Goal: Entertainment & Leisure: Consume media (video, audio)

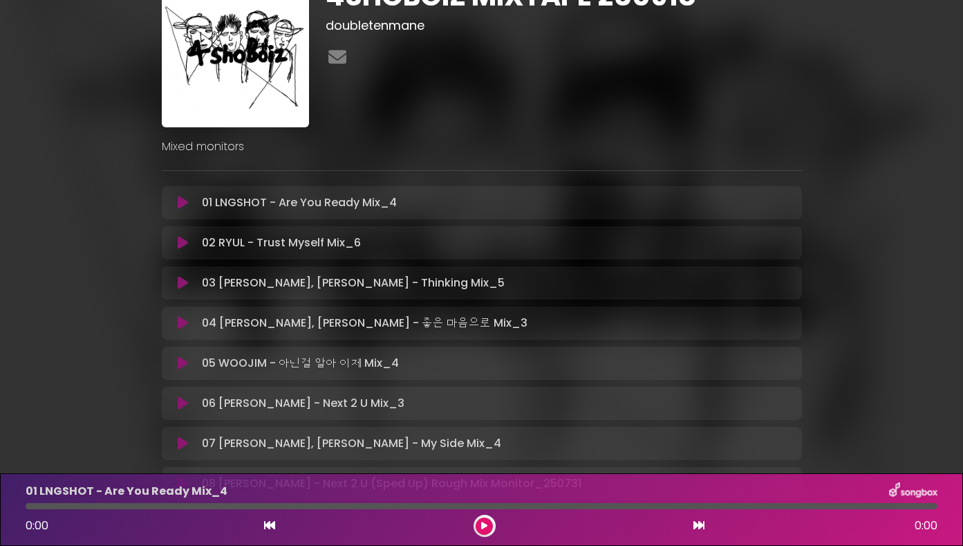
scroll to position [88, 0]
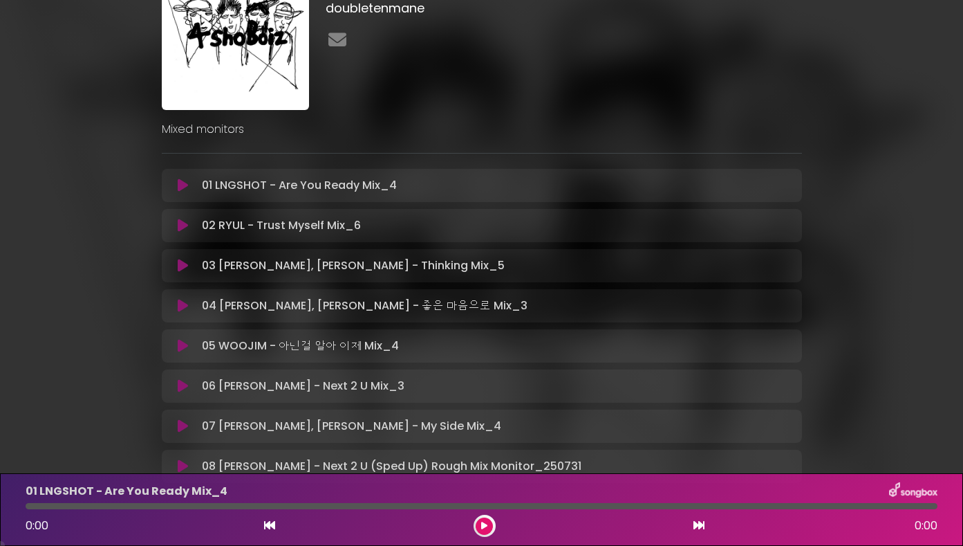
click at [180, 224] on icon at bounding box center [183, 226] width 10 height 14
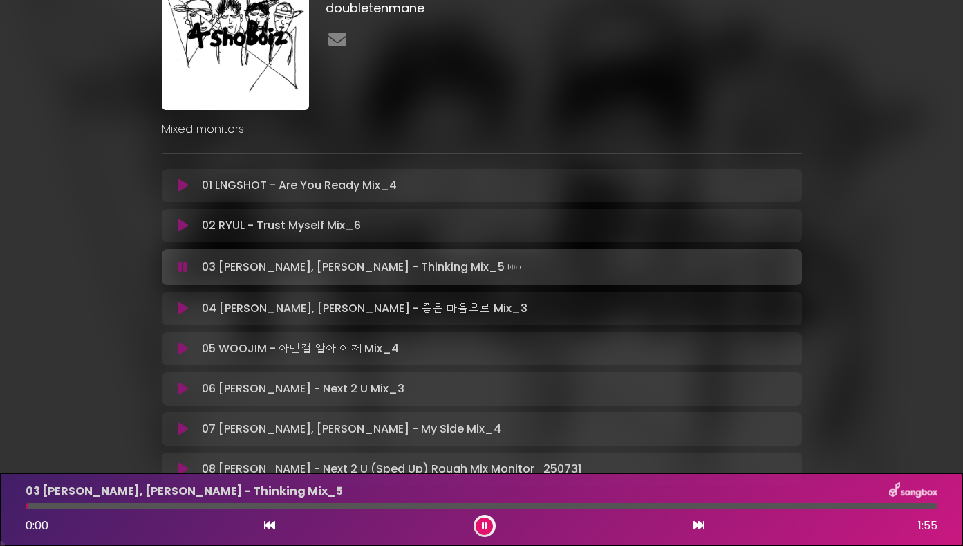
click at [181, 227] on icon at bounding box center [183, 226] width 10 height 14
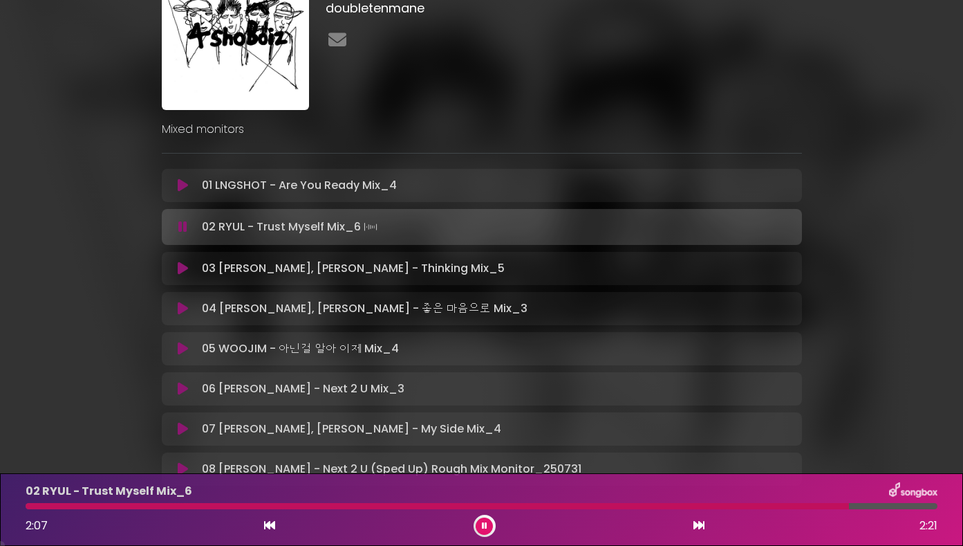
click at [182, 275] on icon at bounding box center [183, 268] width 10 height 14
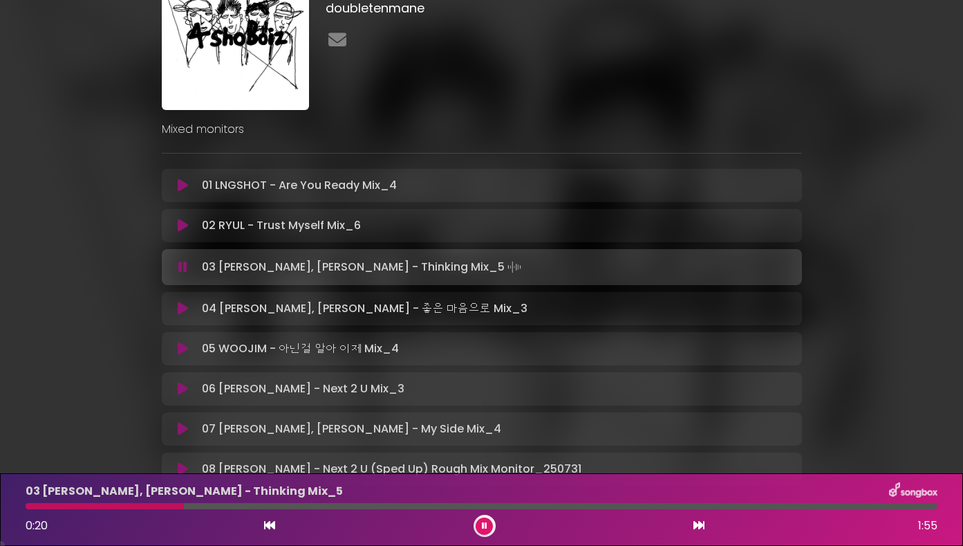
click at [133, 504] on div at bounding box center [105, 506] width 158 height 6
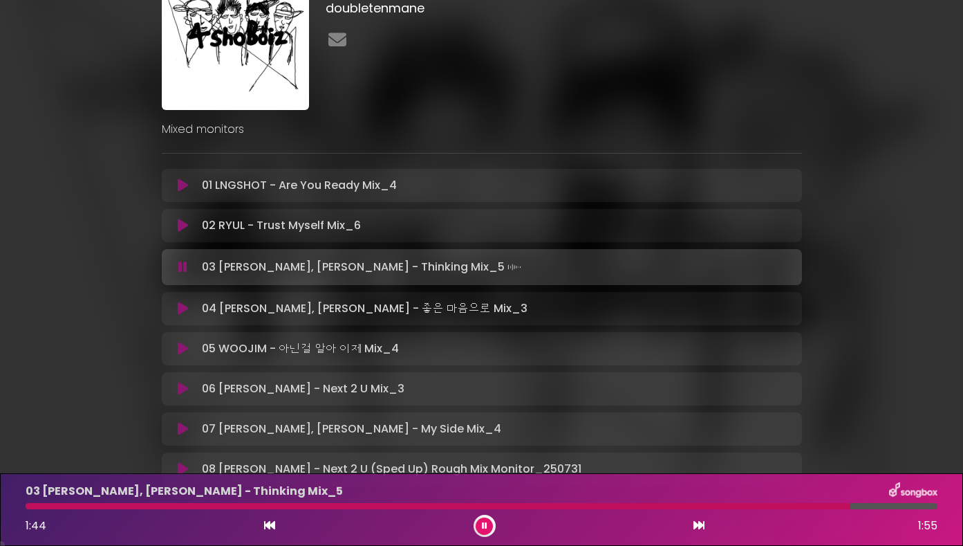
click at [188, 226] on button at bounding box center [183, 226] width 26 height 14
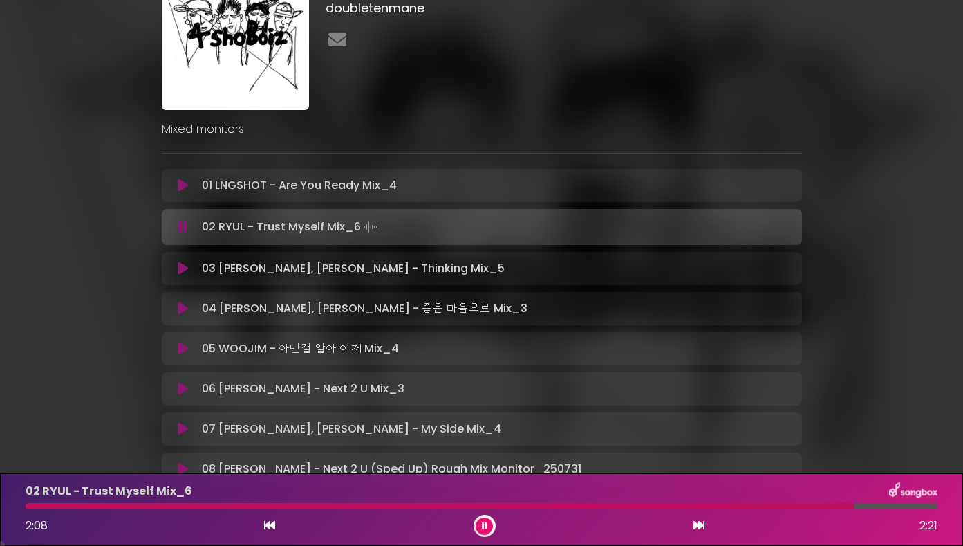
click at [44, 506] on div at bounding box center [440, 506] width 829 height 6
click at [375, 115] on div "Mixed monitors" at bounding box center [482, 124] width 657 height 28
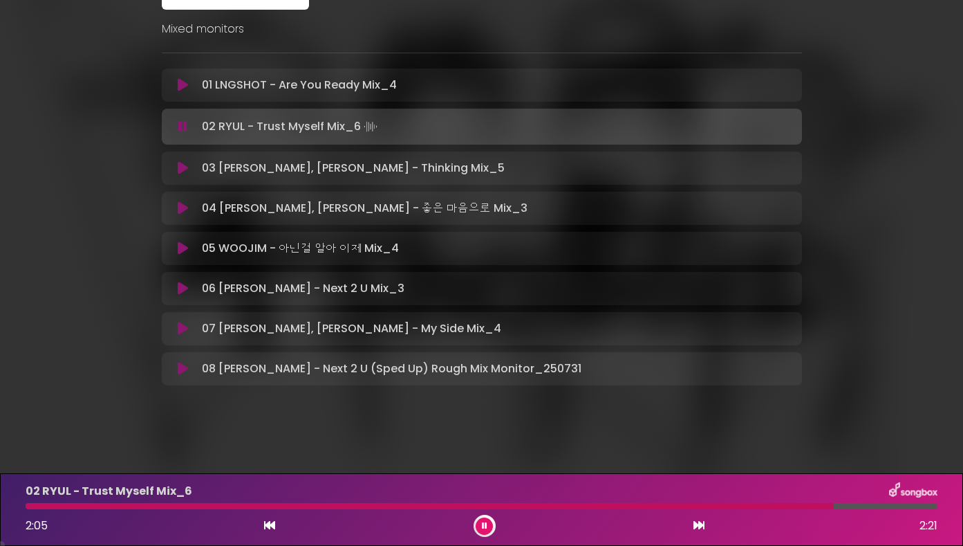
click at [482, 523] on icon at bounding box center [485, 525] width 6 height 8
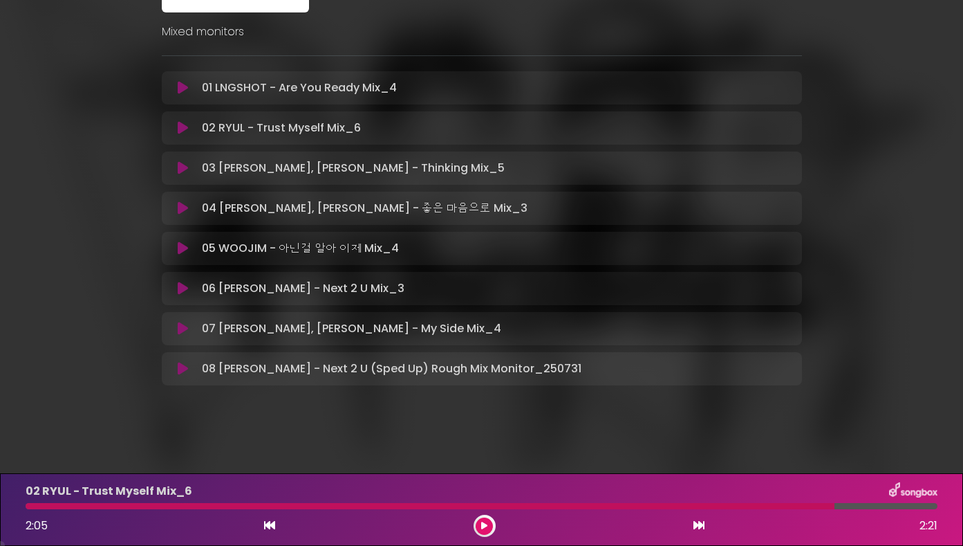
click at [189, 133] on button at bounding box center [183, 128] width 26 height 14
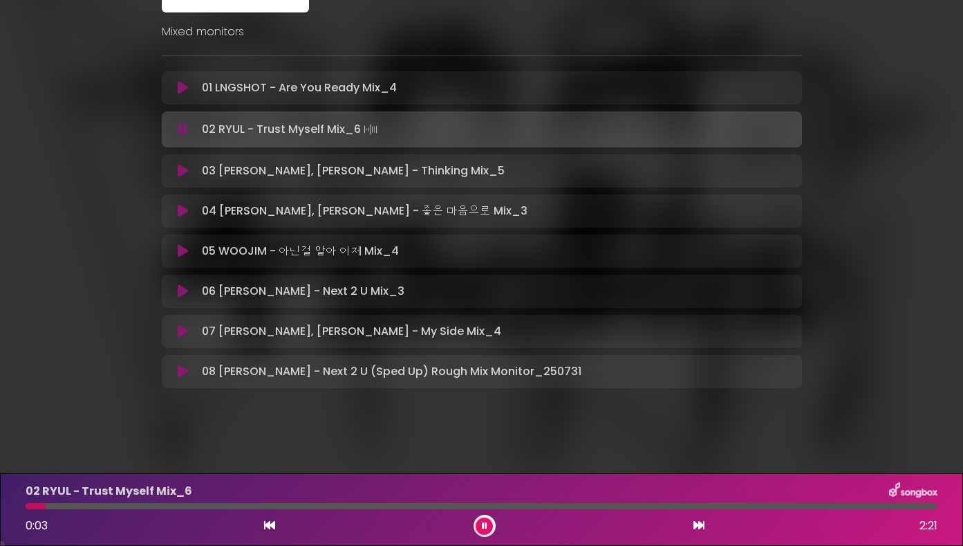
drag, startPoint x: 46, startPoint y: 506, endPoint x: 26, endPoint y: 505, distance: 19.4
click at [26, 505] on div at bounding box center [482, 506] width 912 height 6
click at [27, 508] on div at bounding box center [26, 506] width 1 height 6
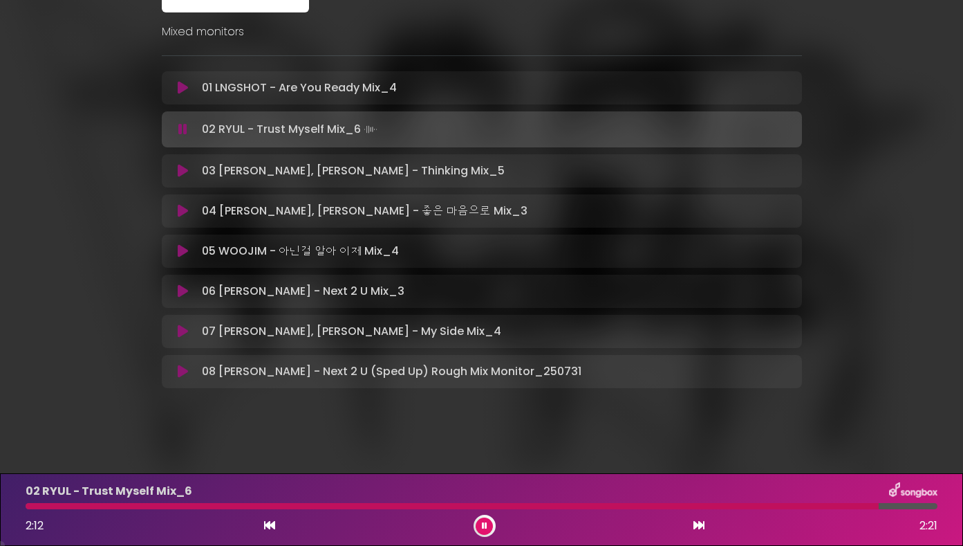
click at [176, 212] on button at bounding box center [183, 211] width 26 height 14
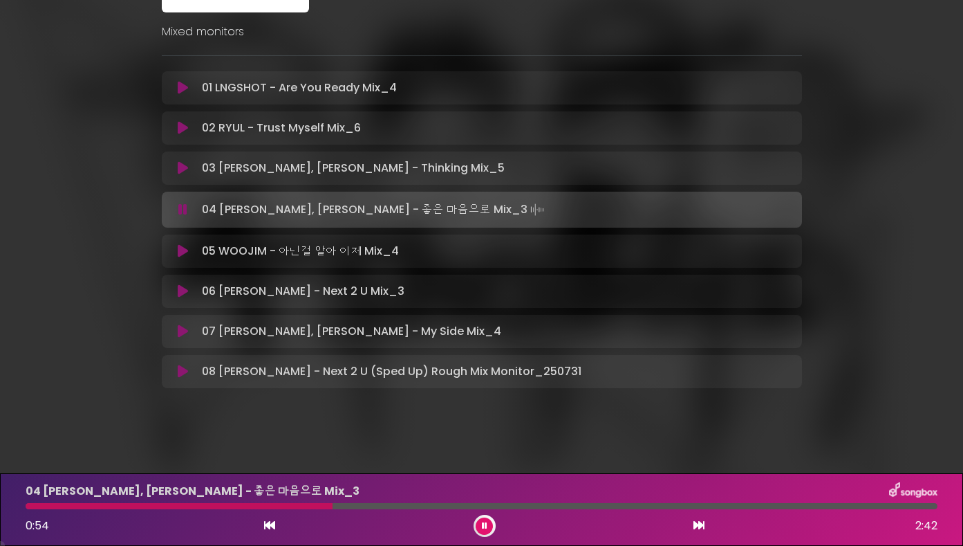
click at [279, 509] on div "04 [PERSON_NAME], [PERSON_NAME] - 좋은 마음으로 Mix_3 0:54 2:42" at bounding box center [481, 509] width 929 height 55
click at [281, 500] on div "04 [PERSON_NAME], [PERSON_NAME] - 좋은 마음으로 Mix_3 0:55 2:42" at bounding box center [481, 509] width 929 height 55
click at [280, 503] on div at bounding box center [183, 506] width 315 height 6
click at [270, 434] on div "4SHOBOIZ MIXTAPE 250918 doubletenmane Mixed monitors" at bounding box center [481, 130] width 963 height 630
click at [487, 528] on button at bounding box center [484, 525] width 17 height 17
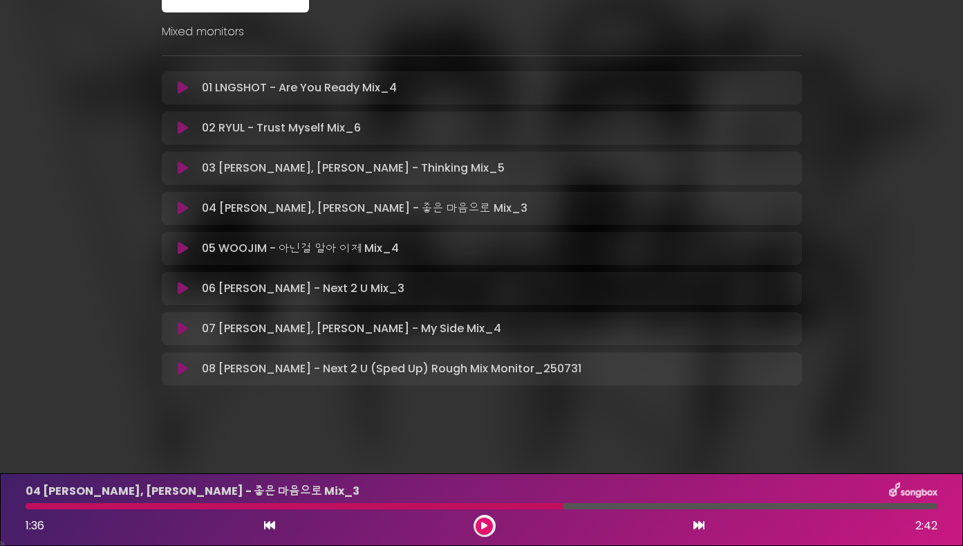
click at [178, 126] on icon at bounding box center [183, 128] width 10 height 14
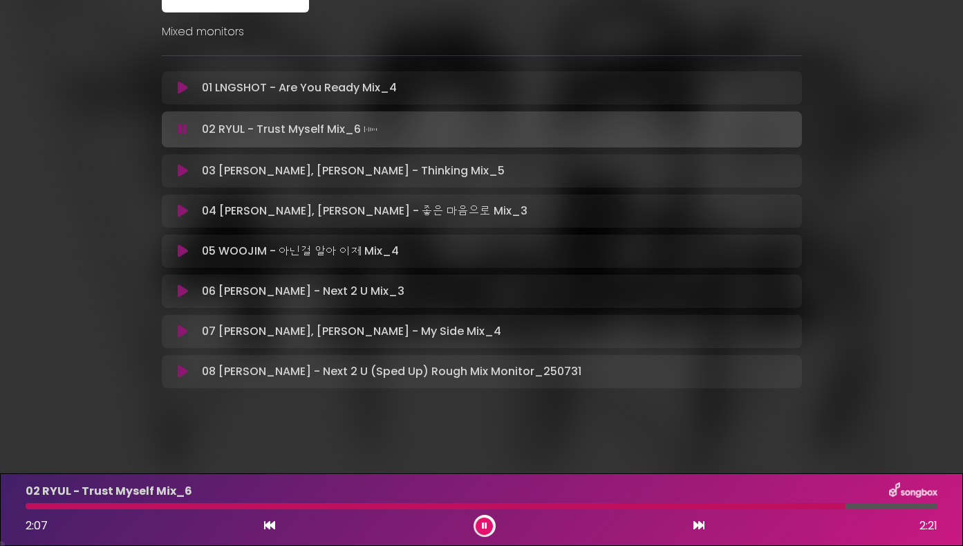
click at [182, 122] on icon at bounding box center [182, 129] width 9 height 14
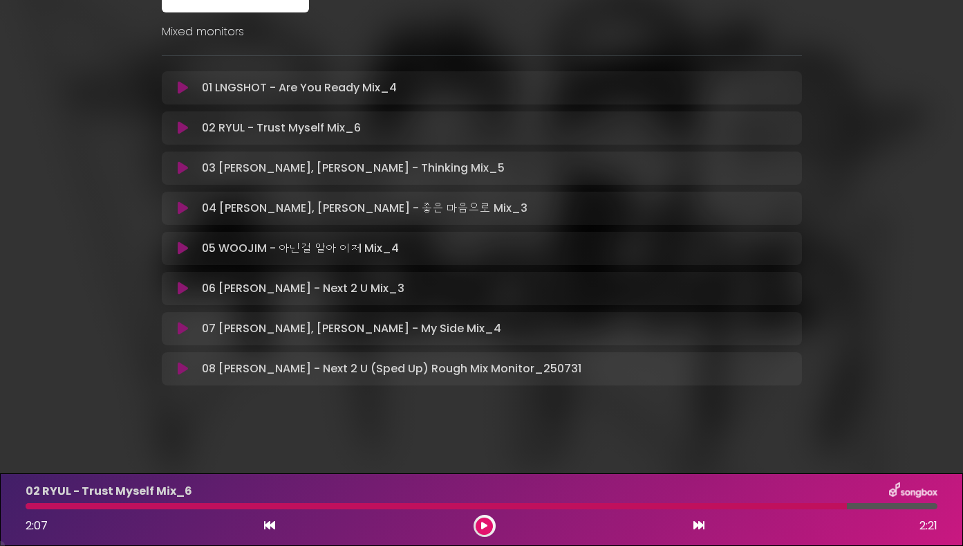
drag, startPoint x: 75, startPoint y: 509, endPoint x: 21, endPoint y: 510, distance: 53.9
click at [21, 510] on div "02 RYUL - Trust Myself Mix_6 2:07 2:21" at bounding box center [481, 509] width 929 height 55
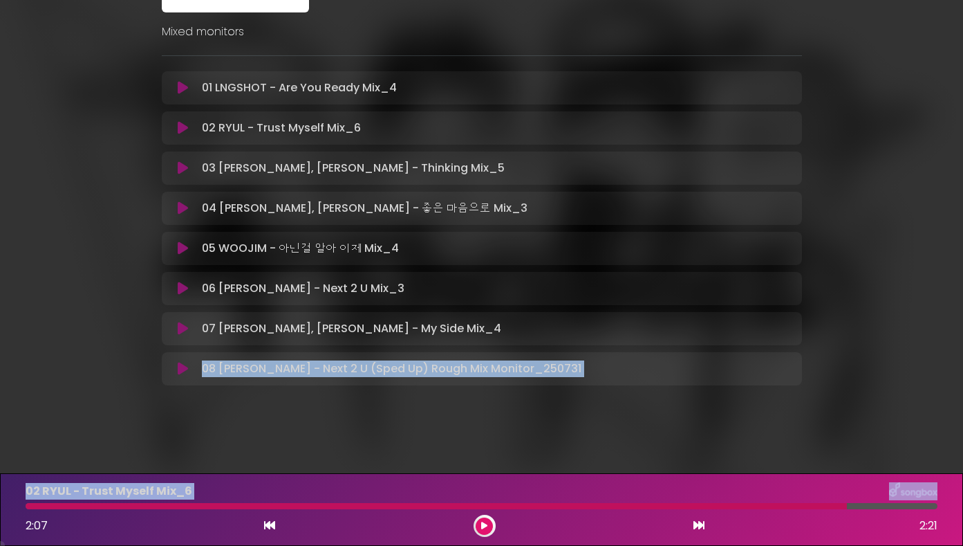
drag, startPoint x: 37, startPoint y: 507, endPoint x: -25, endPoint y: 507, distance: 62.2
click at [0, 507] on html "× 4SHOBOIZ MIXTAPE 250918 doubletenmane" at bounding box center [481, 273] width 963 height 546
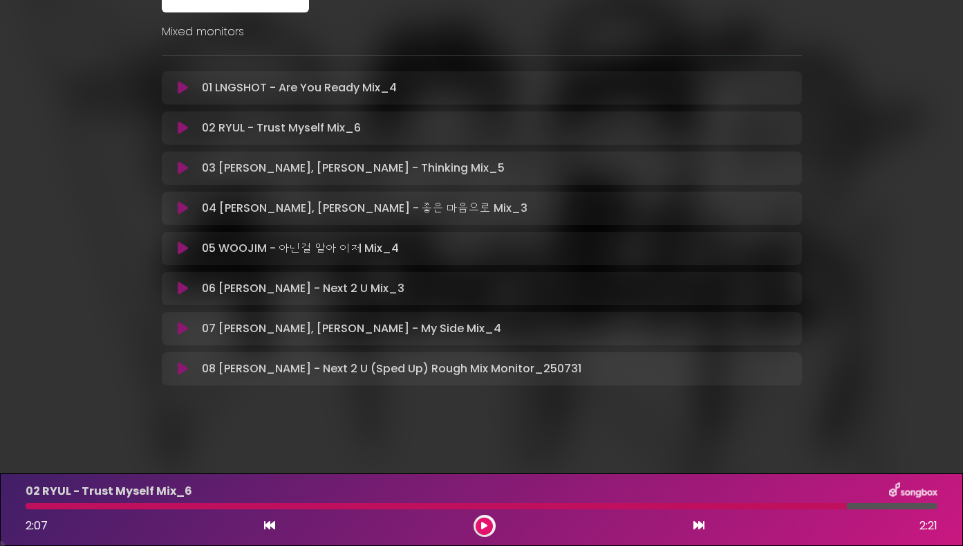
click at [34, 504] on div at bounding box center [436, 506] width 821 height 6
click at [30, 505] on div at bounding box center [436, 506] width 821 height 6
click at [175, 127] on button at bounding box center [183, 128] width 26 height 14
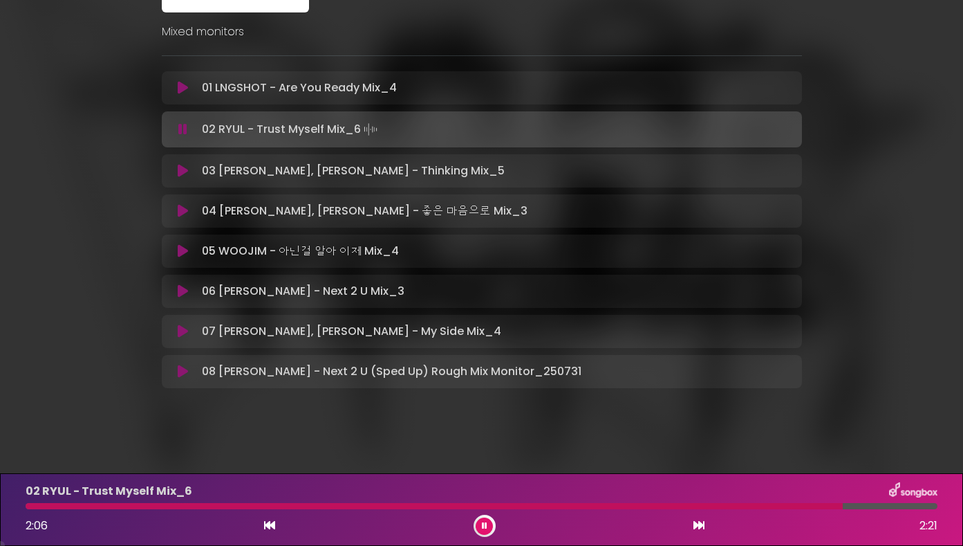
click at [487, 534] on div at bounding box center [485, 525] width 22 height 22
click at [483, 523] on icon at bounding box center [485, 525] width 6 height 8
